Goal: Information Seeking & Learning: Learn about a topic

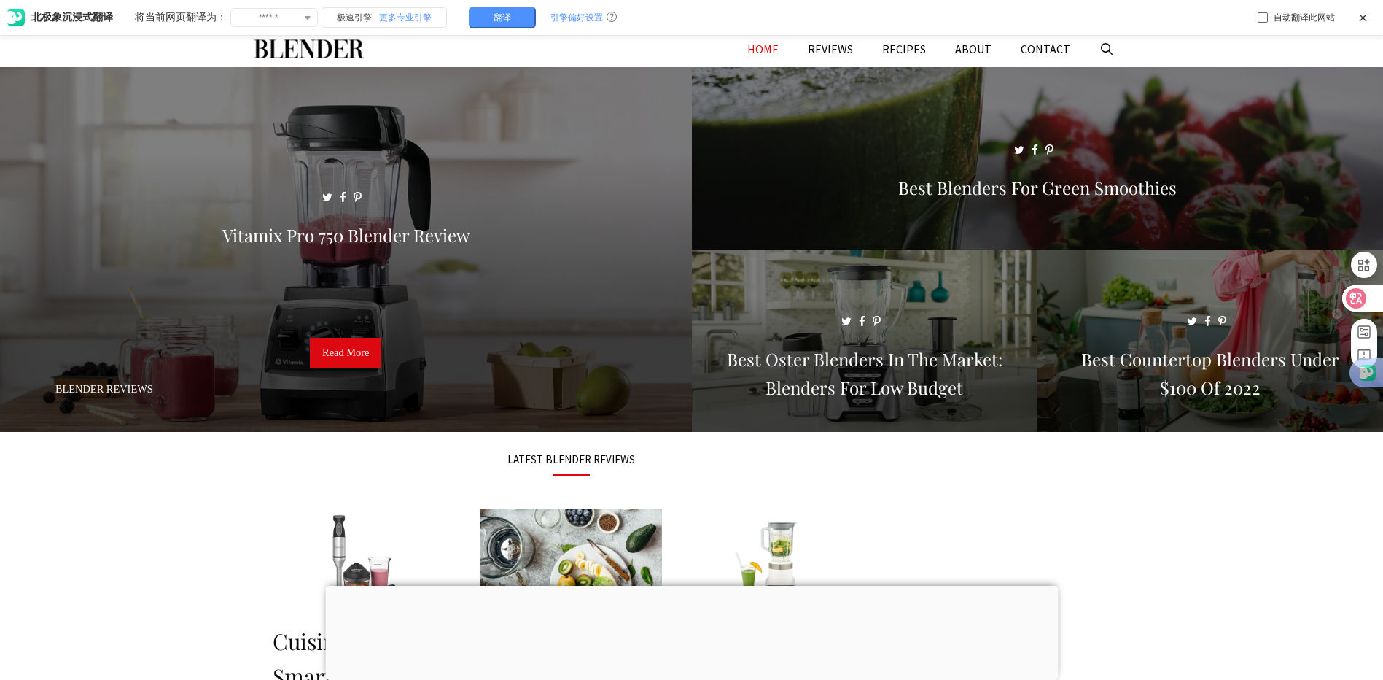
click at [1354, 292] on icon at bounding box center [1356, 298] width 15 height 15
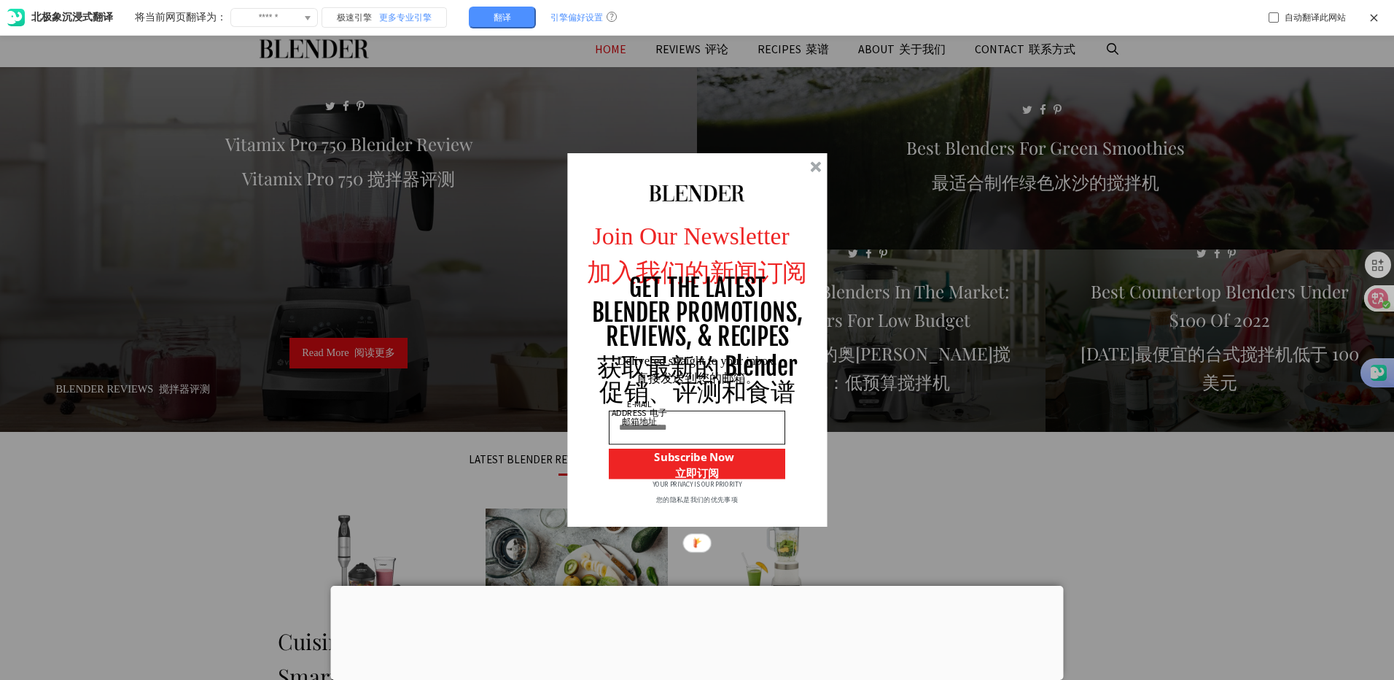
click at [816, 167] on div at bounding box center [815, 166] width 11 height 11
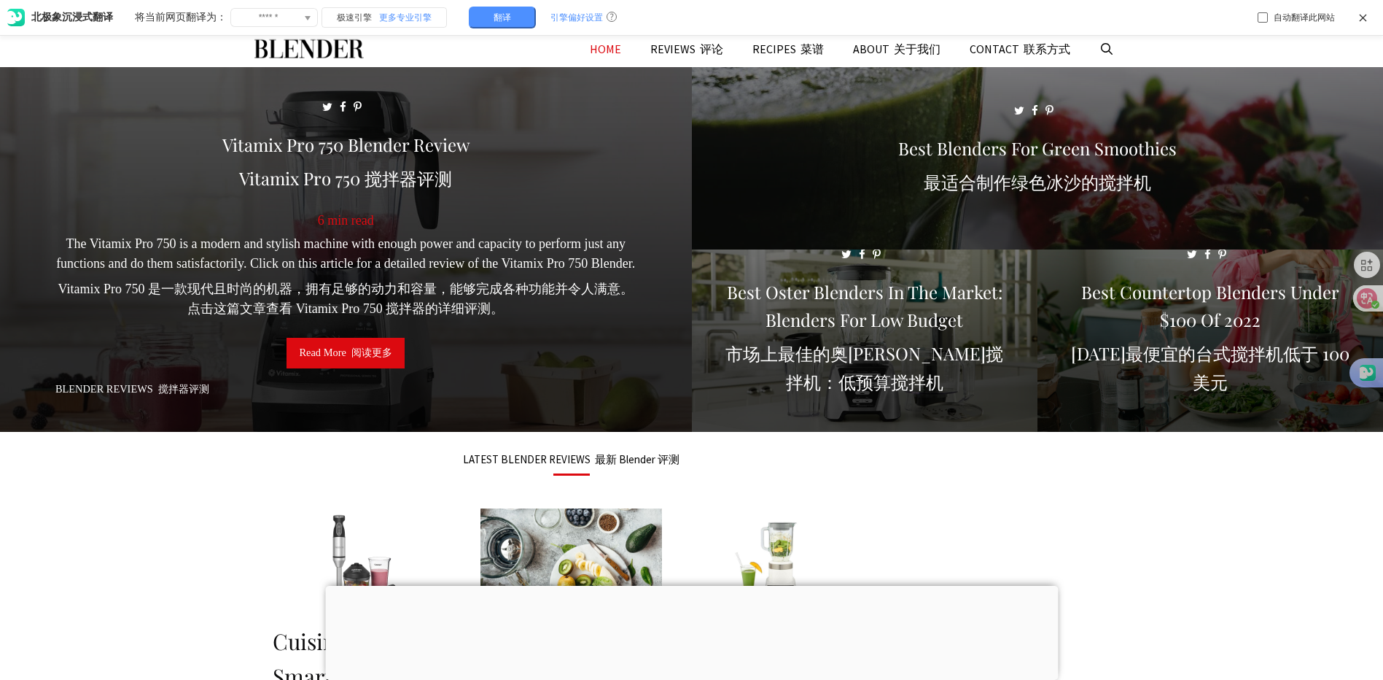
click at [355, 350] on font "阅读更多" at bounding box center [372, 352] width 41 height 12
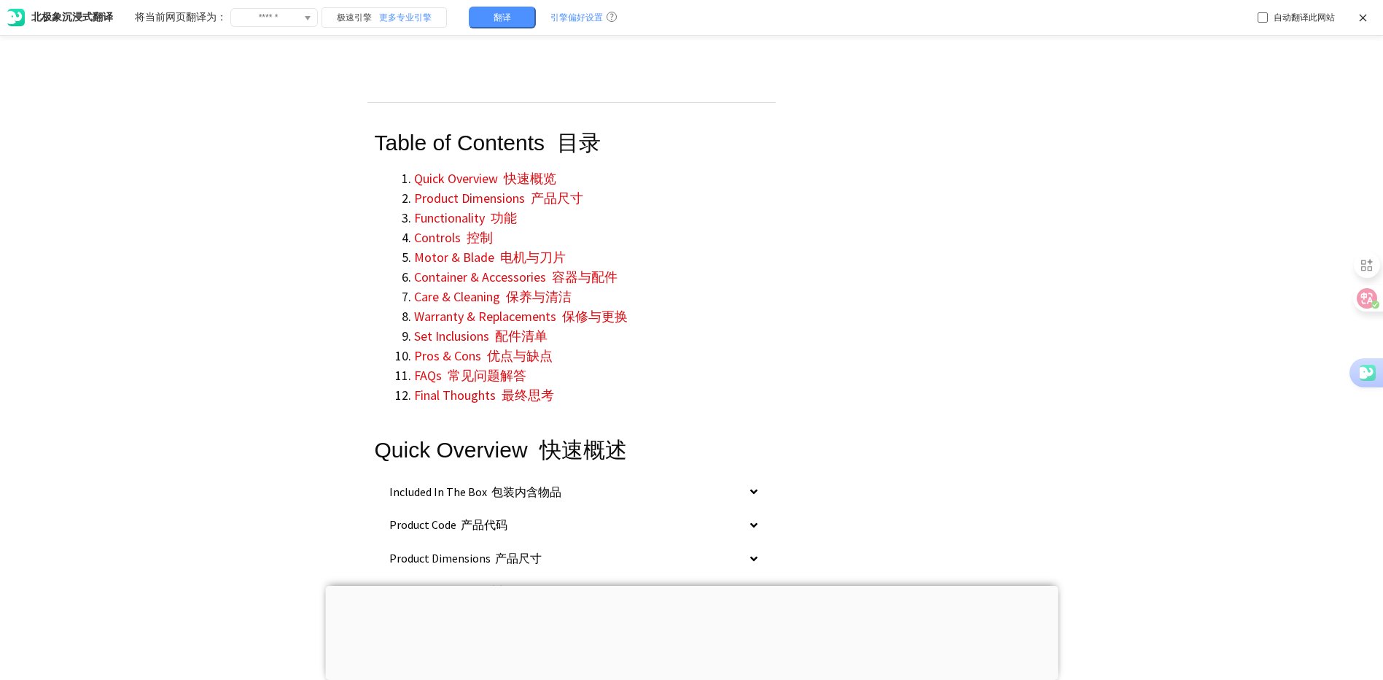
scroll to position [3136, 0]
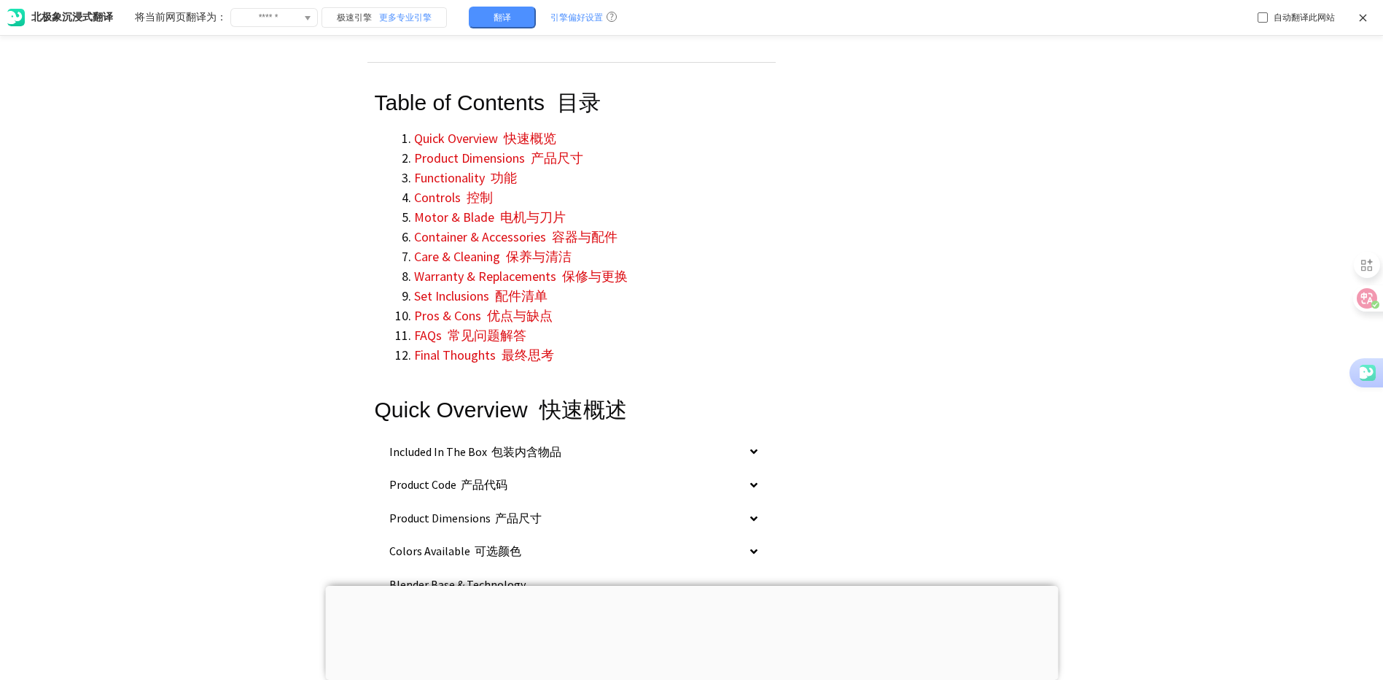
click at [449, 307] on link "Pros & Cons 优点与缺点" at bounding box center [483, 315] width 139 height 17
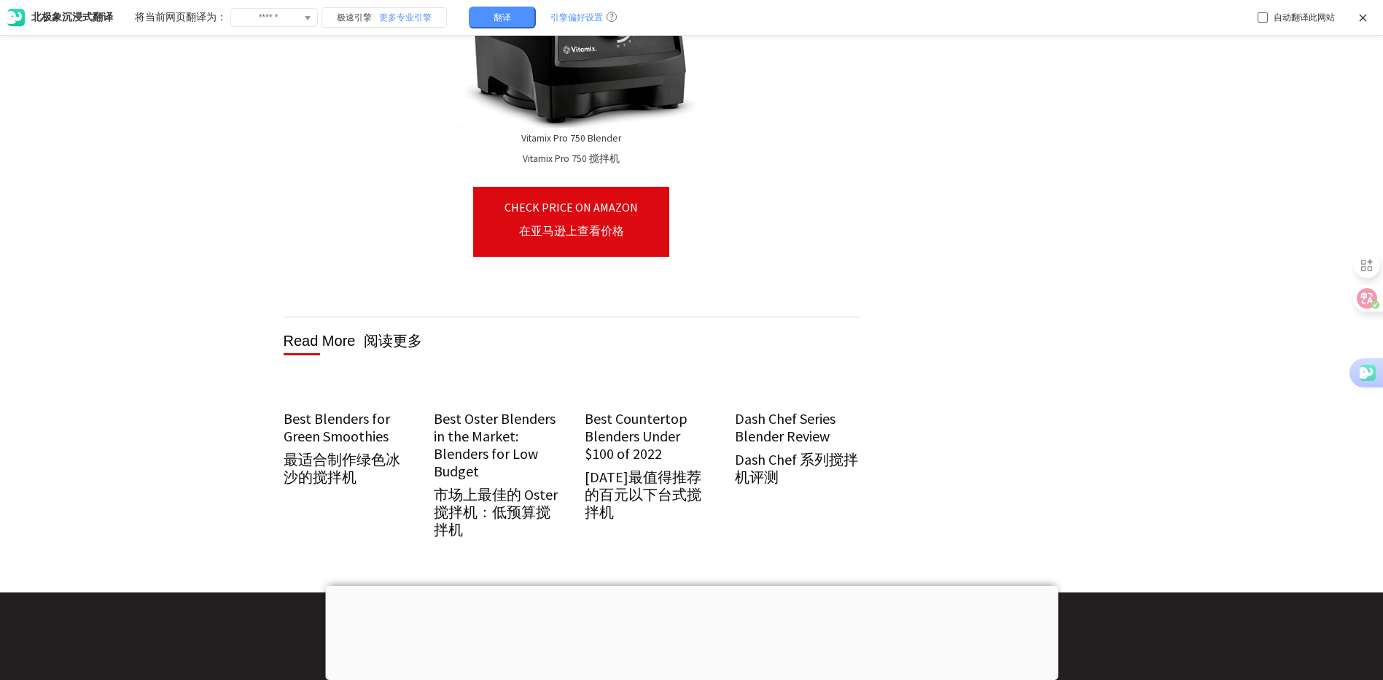
scroll to position [12965, 0]
